Goal: Use online tool/utility: Utilize a website feature to perform a specific function

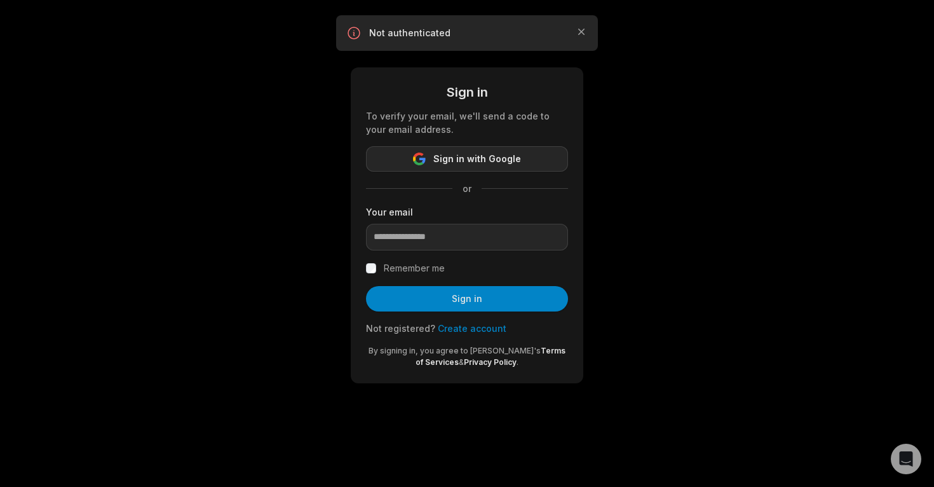
click at [452, 156] on span "Sign in with Google" at bounding box center [477, 158] width 88 height 15
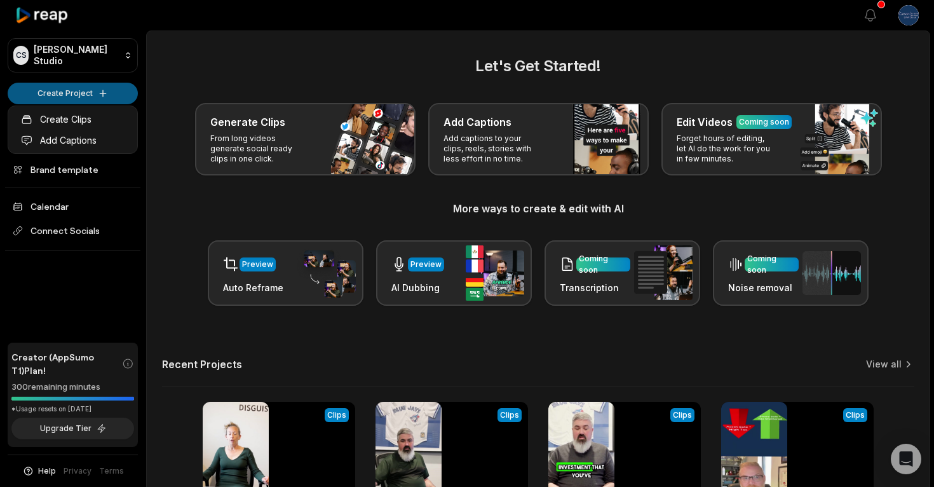
click at [88, 92] on html "CS Carson's Studio Create Project Home Projects Brand template Calendar Connect…" at bounding box center [467, 243] width 934 height 487
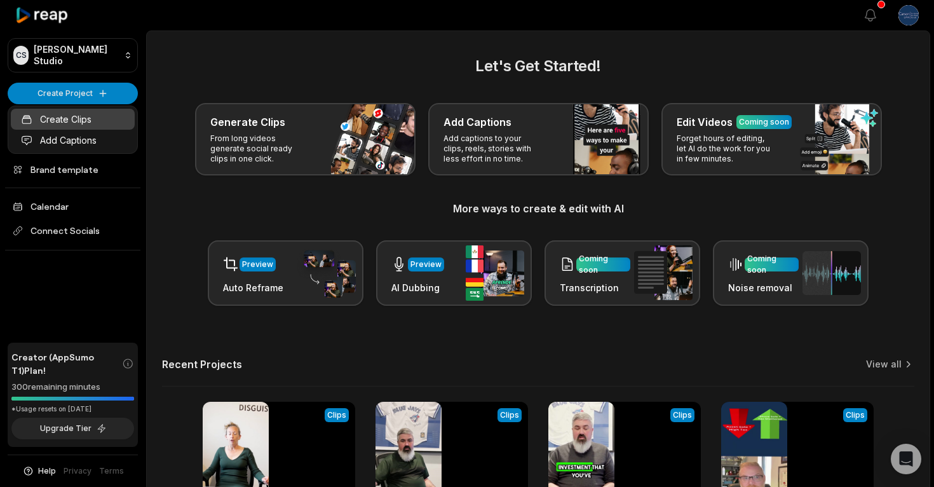
click at [91, 122] on link "Create Clips" at bounding box center [73, 119] width 124 height 21
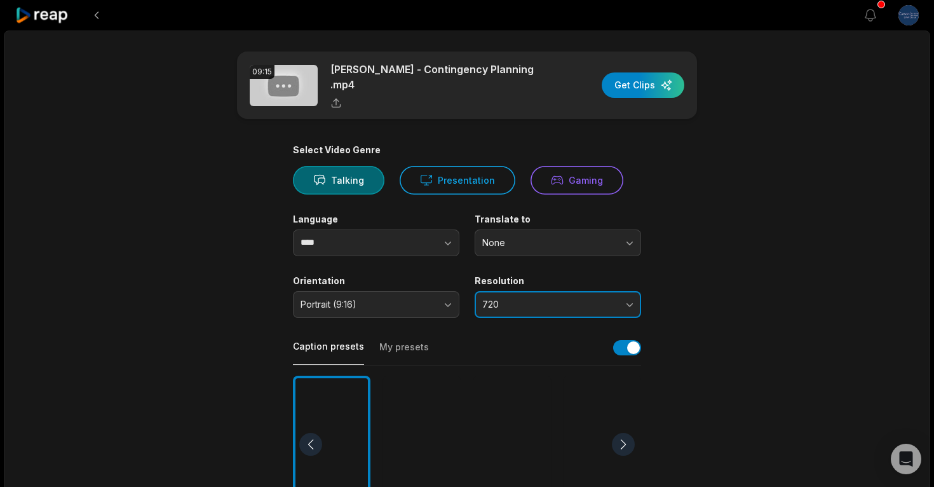
click at [519, 306] on button "720" at bounding box center [557, 304] width 166 height 27
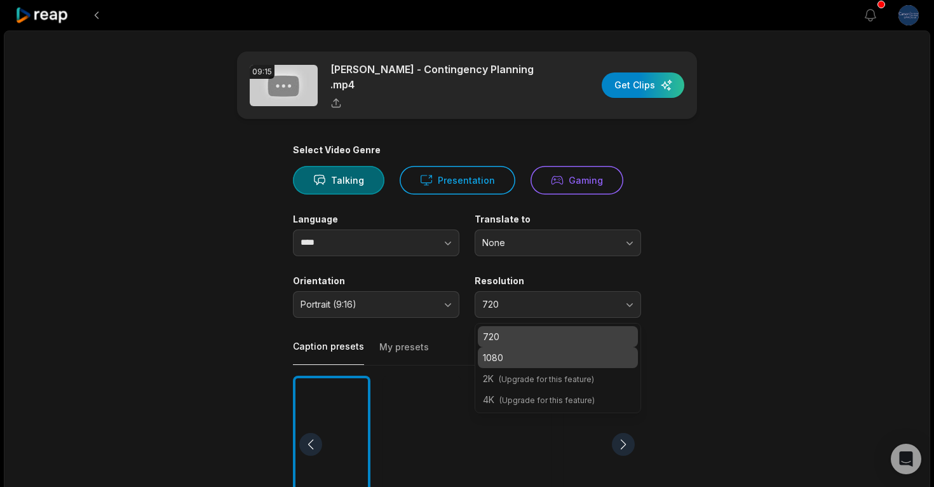
click at [525, 357] on p "1080" at bounding box center [558, 357] width 150 height 13
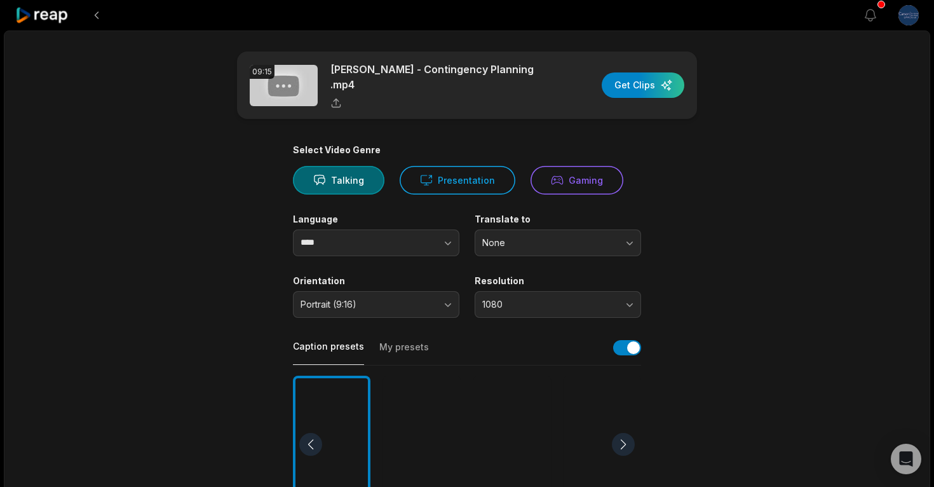
click at [420, 349] on button "My presets" at bounding box center [404, 352] width 50 height 24
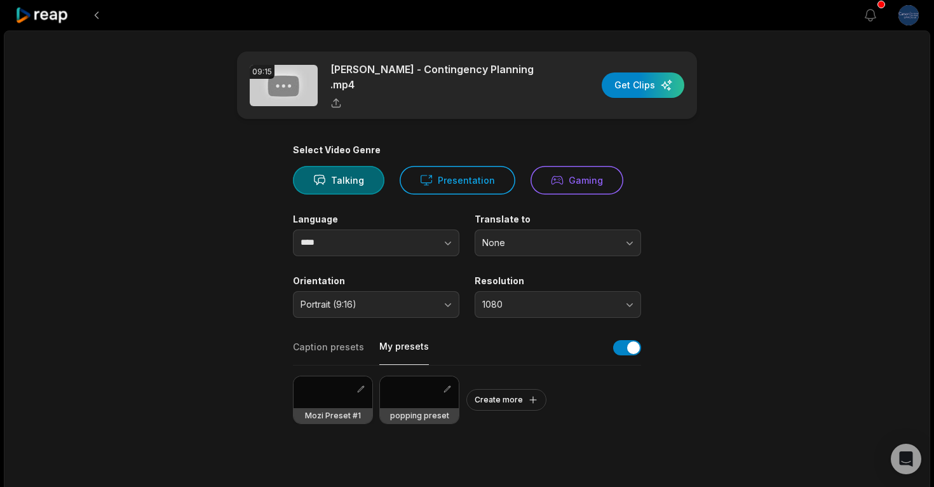
click at [344, 396] on div at bounding box center [332, 392] width 79 height 32
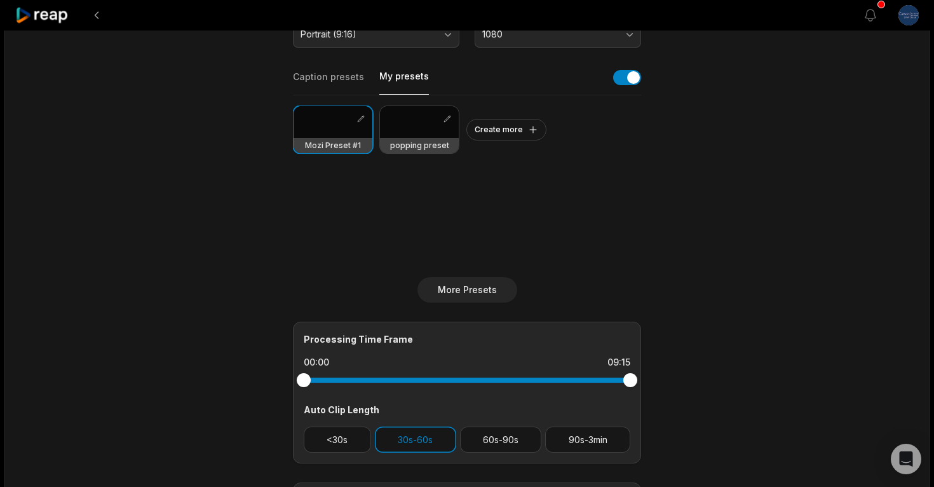
scroll to position [262, 0]
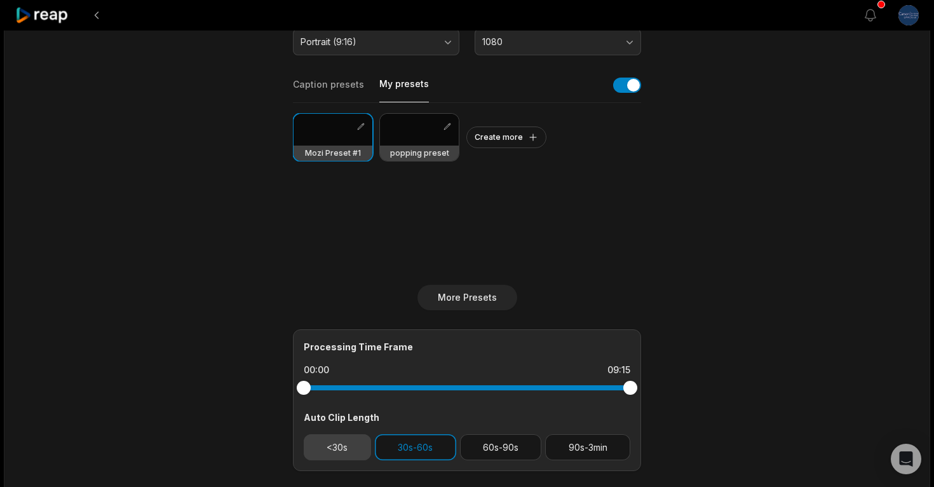
click at [363, 443] on button "<30s" at bounding box center [337, 447] width 67 height 26
click at [509, 448] on button "60s-90s" at bounding box center [501, 447] width 82 height 26
click at [621, 467] on div "Select Video Genre Talking Presentation Gaming Language **** Translate to None …" at bounding box center [467, 224] width 348 height 685
click at [598, 425] on div "Processing Time Frame 00:00 09:15 Auto Clip Length <30s 30s-60s 60s-90s 90s-3min" at bounding box center [467, 400] width 348 height 142
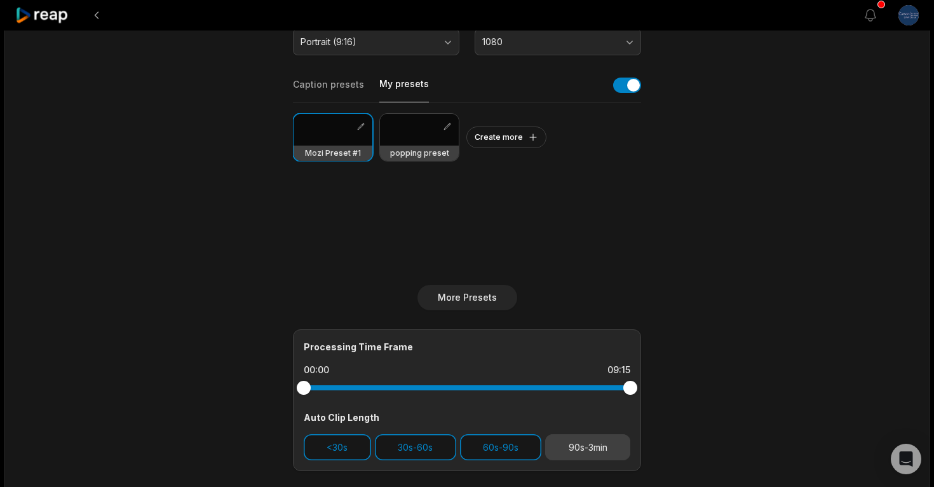
click at [600, 452] on button "90s-3min" at bounding box center [587, 447] width 85 height 26
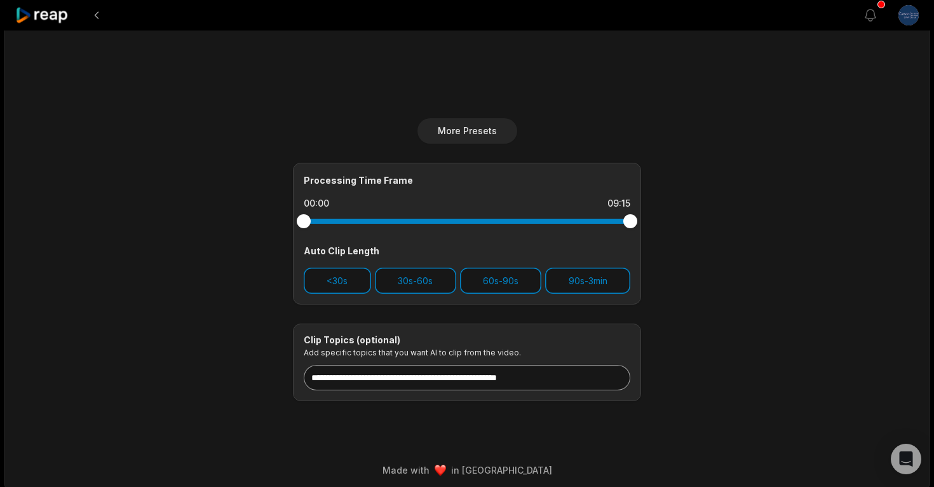
scroll to position [0, 0]
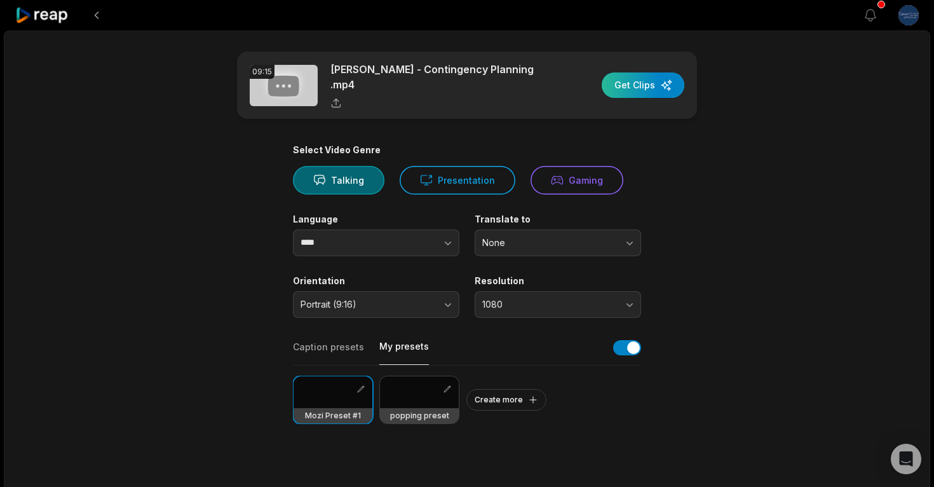
click at [644, 75] on div "button" at bounding box center [642, 84] width 83 height 25
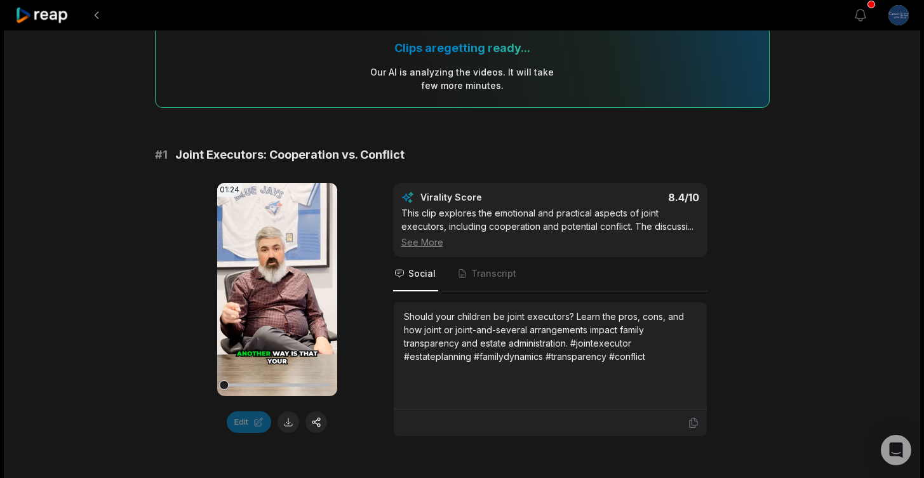
scroll to position [187, 0]
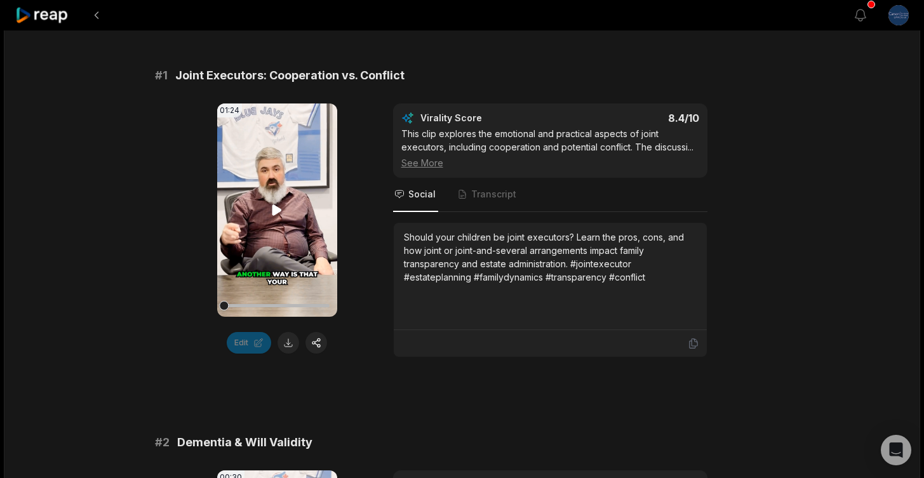
click at [278, 203] on icon at bounding box center [276, 210] width 15 height 15
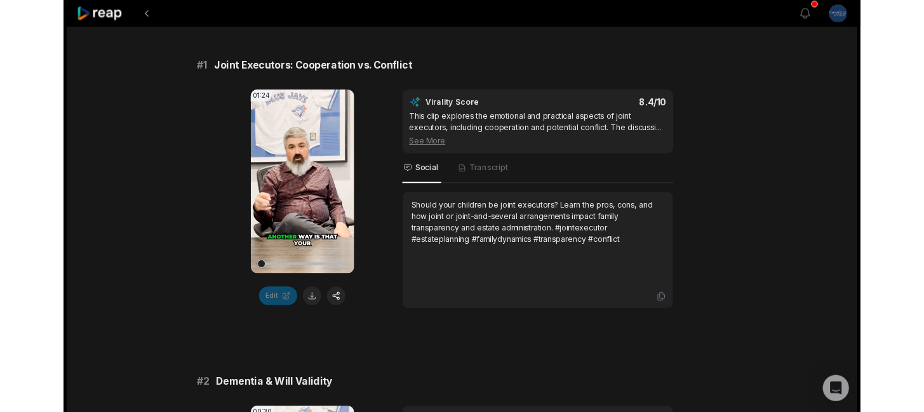
scroll to position [0, 0]
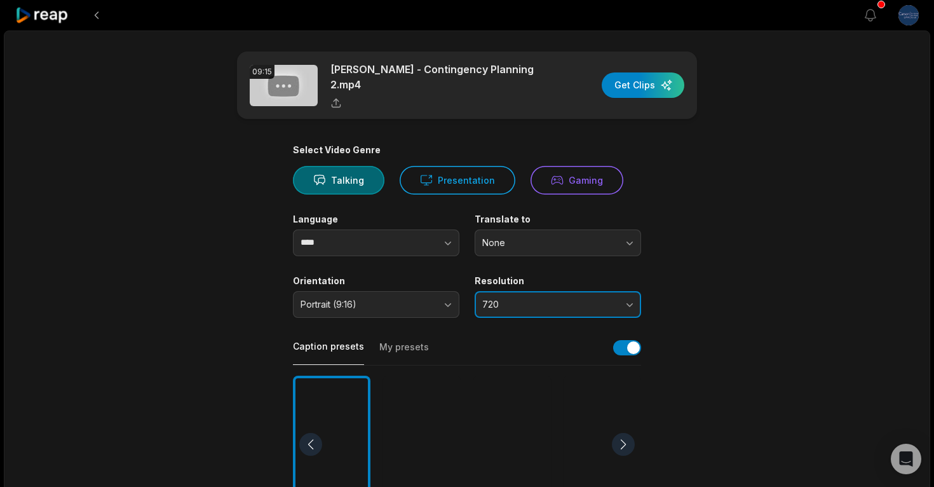
click at [593, 302] on span "720" at bounding box center [548, 304] width 133 height 11
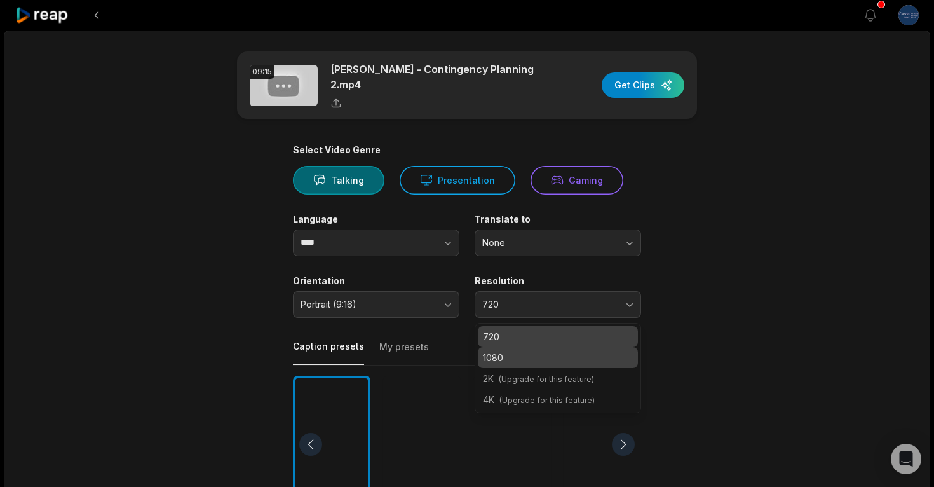
click at [579, 356] on p "1080" at bounding box center [558, 357] width 150 height 13
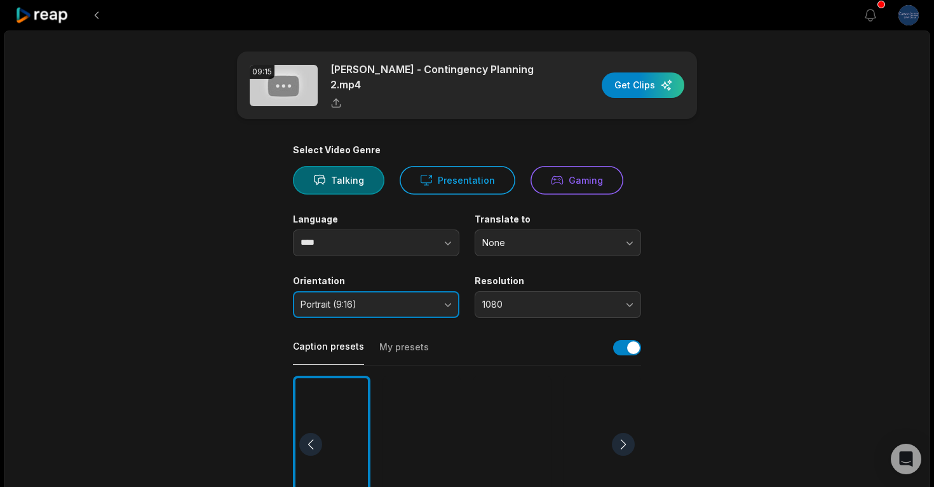
click at [427, 299] on span "Portrait (9:16)" at bounding box center [366, 304] width 133 height 11
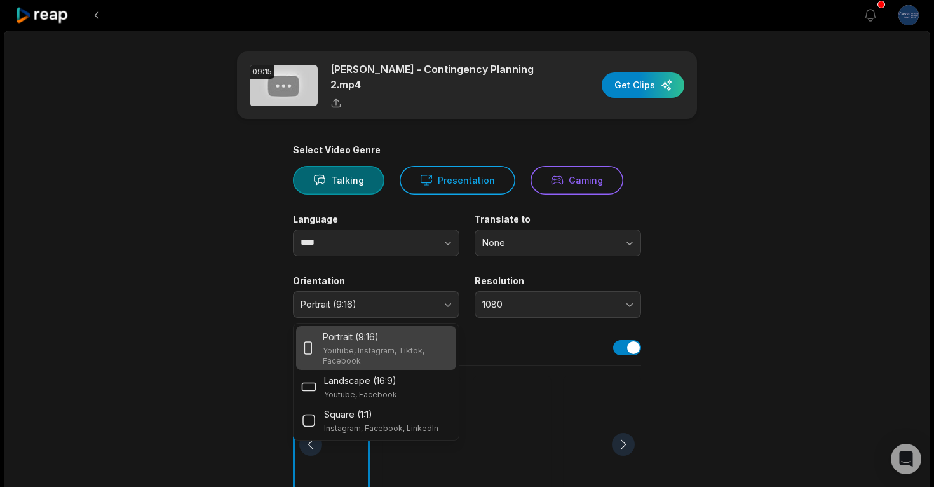
click at [748, 266] on main "09:15 [PERSON_NAME] - Contingency Planning 2.mp4 Get Clips Select Video Genre T…" at bounding box center [466, 440] width 615 height 778
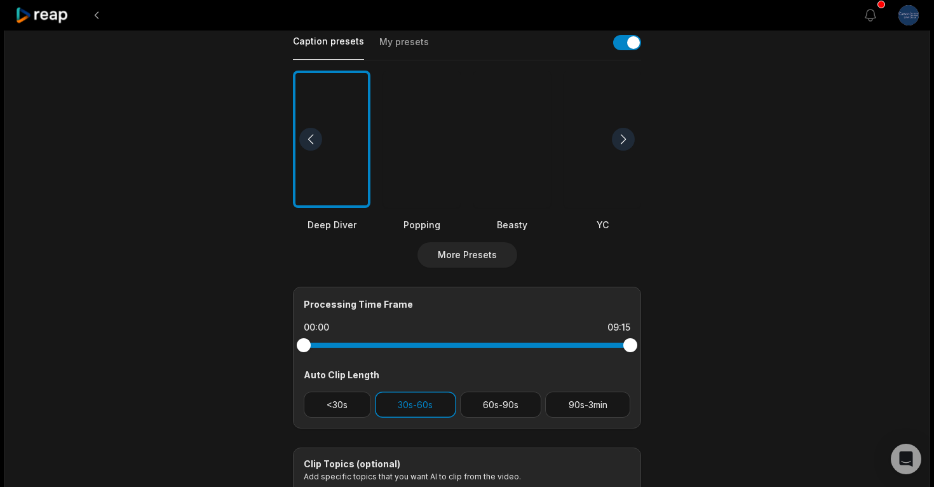
scroll to position [335, 0]
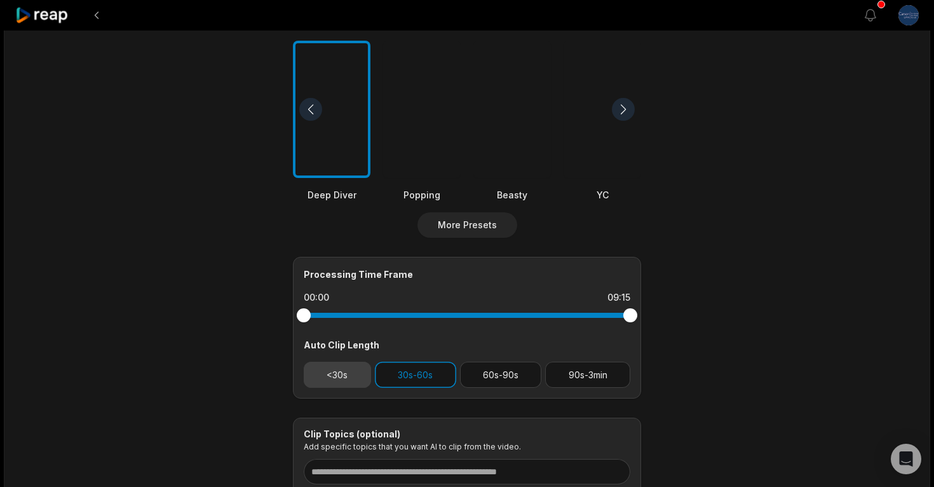
click at [352, 365] on button "<30s" at bounding box center [337, 374] width 67 height 26
click at [494, 373] on button "60s-90s" at bounding box center [501, 374] width 82 height 26
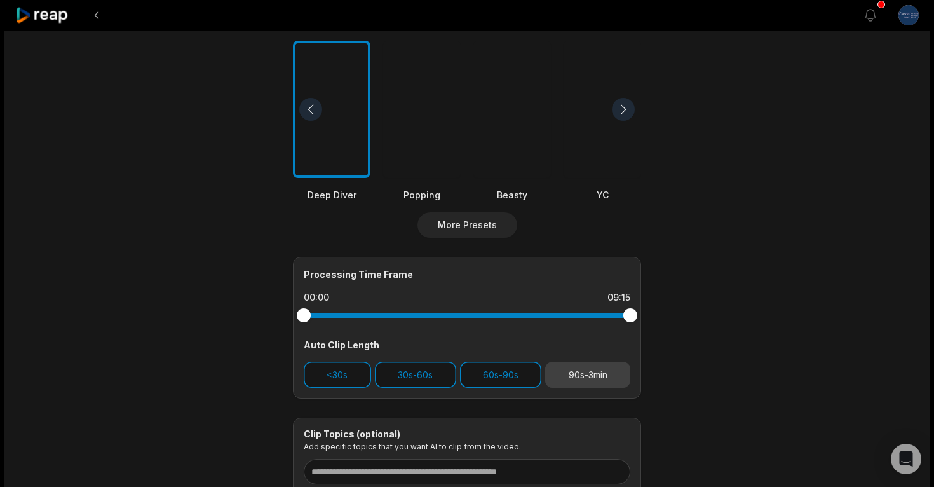
click at [578, 373] on button "90s-3min" at bounding box center [587, 374] width 85 height 26
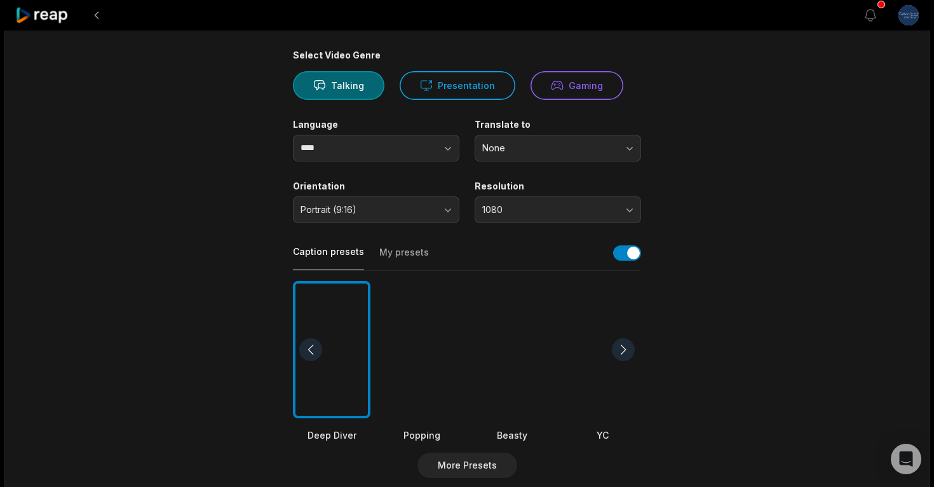
scroll to position [48, 0]
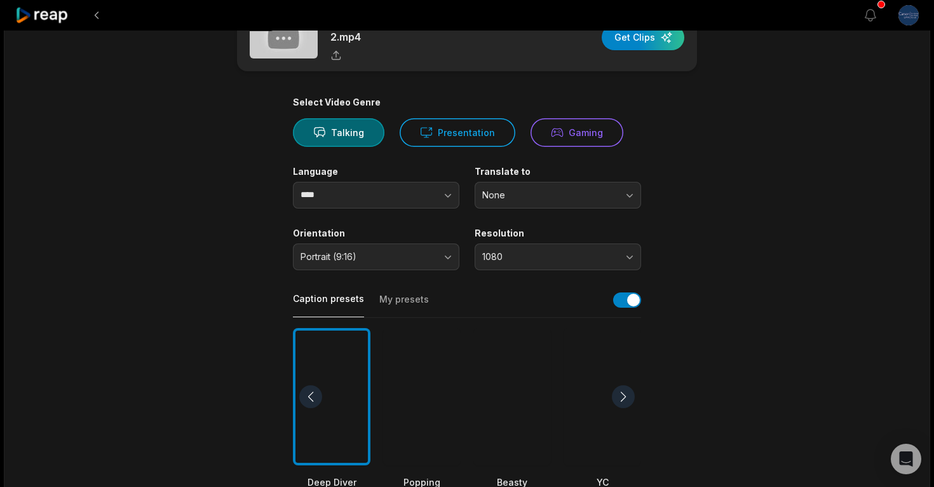
click at [395, 293] on button "My presets" at bounding box center [404, 305] width 50 height 24
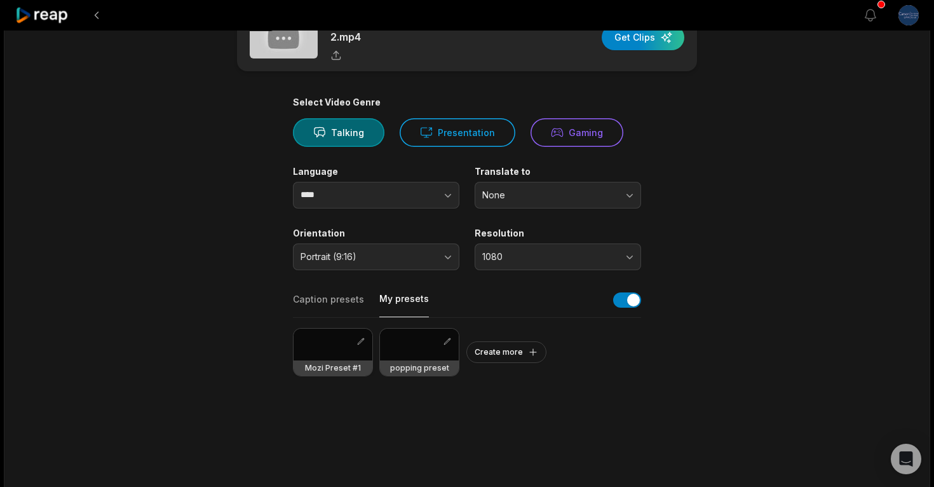
click at [353, 332] on div at bounding box center [332, 344] width 79 height 32
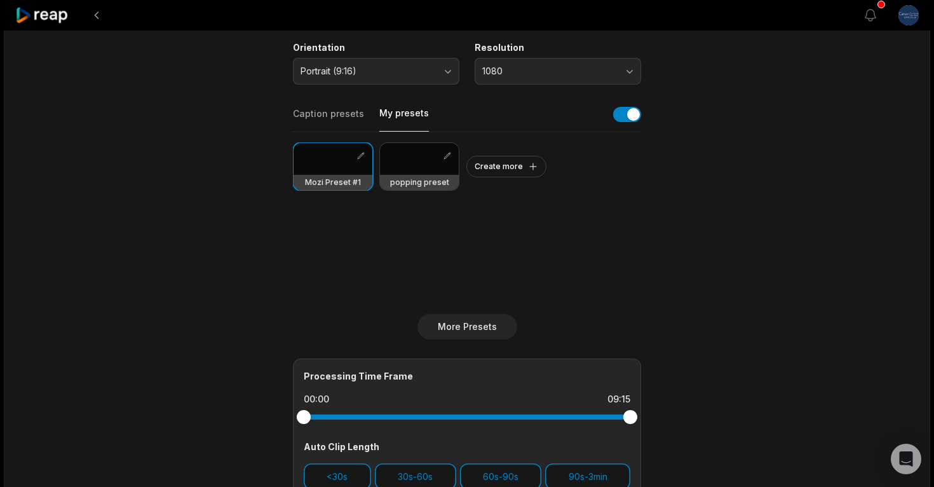
scroll to position [0, 0]
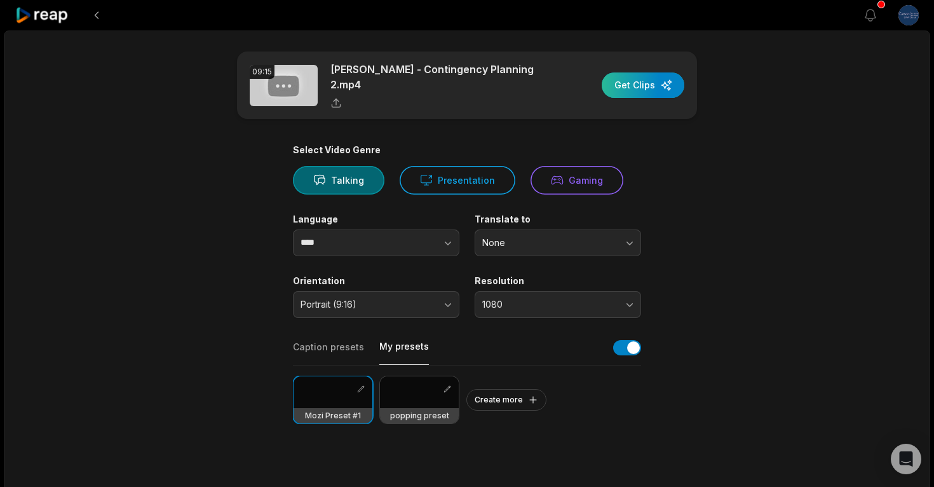
click at [634, 76] on div "button" at bounding box center [642, 84] width 83 height 25
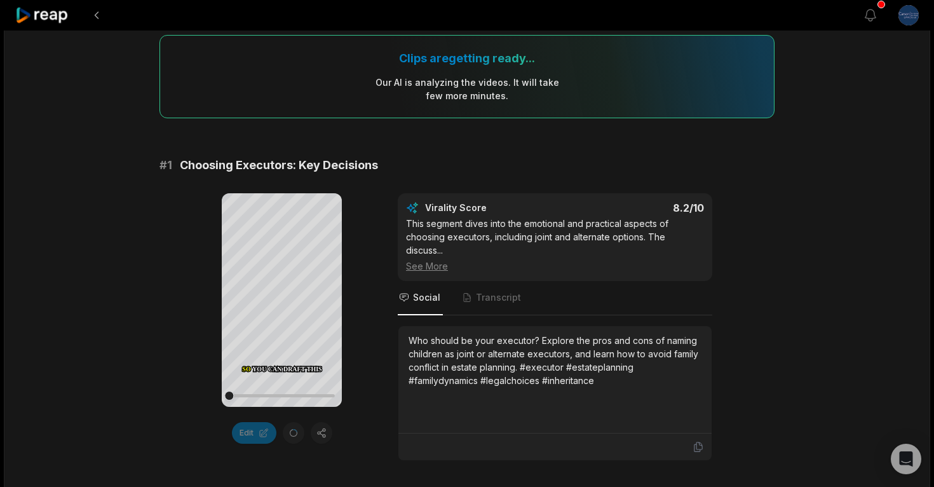
scroll to position [103, 0]
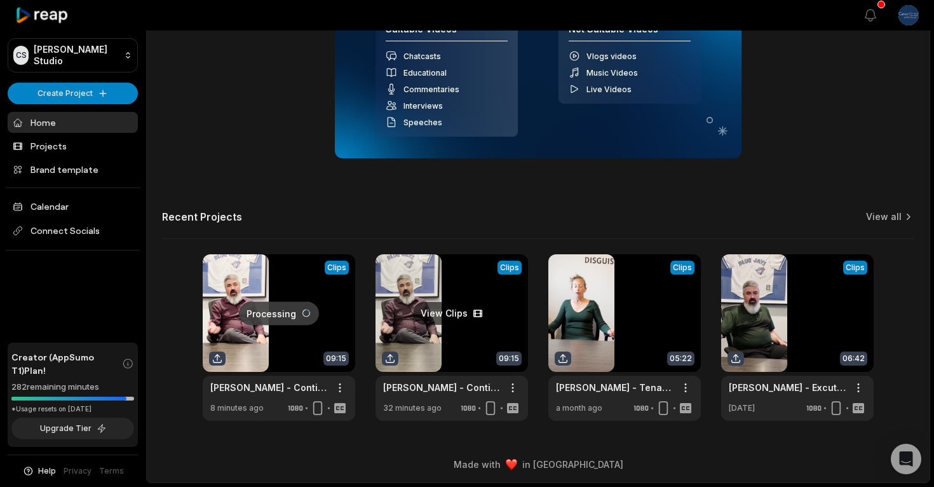
click at [464, 342] on link at bounding box center [451, 337] width 152 height 166
